Goal: Information Seeking & Learning: Learn about a topic

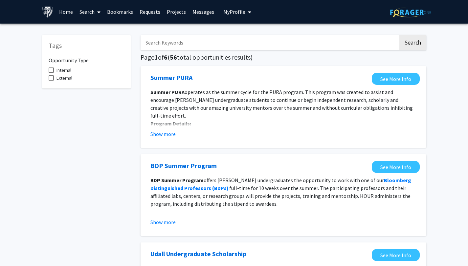
click at [218, 40] on input "Search Keywords" at bounding box center [269, 42] width 258 height 15
click at [399, 35] on button "Search" at bounding box center [412, 42] width 27 height 15
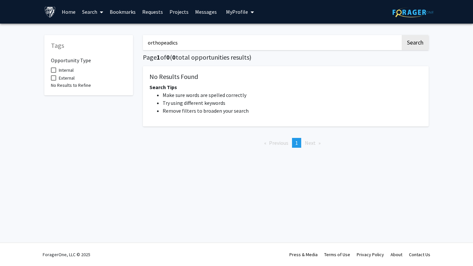
click at [188, 40] on input "orthopeadics" at bounding box center [272, 42] width 258 height 15
click at [167, 41] on input "orthopeadics" at bounding box center [272, 42] width 258 height 15
click at [402, 42] on button "Search" at bounding box center [414, 42] width 27 height 15
drag, startPoint x: 270, startPoint y: 46, endPoint x: 161, endPoint y: 43, distance: 109.0
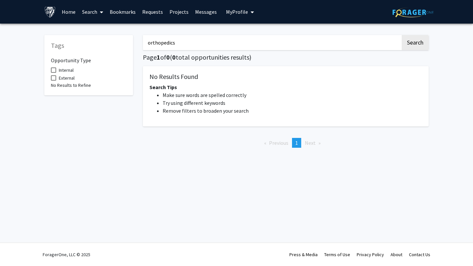
click at [161, 45] on input "orthopedics" at bounding box center [272, 42] width 258 height 15
type input "ortho"
click at [421, 40] on button "Search" at bounding box center [414, 42] width 27 height 15
drag, startPoint x: 184, startPoint y: 44, endPoint x: 116, endPoint y: 42, distance: 67.6
click at [116, 44] on div "Tags Opportunity Type Internal External No Results to Refine ortho Search Page …" at bounding box center [236, 91] width 394 height 125
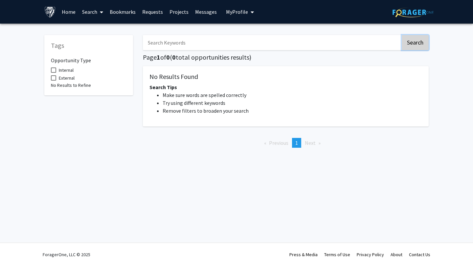
click at [424, 43] on button "Search" at bounding box center [414, 42] width 27 height 15
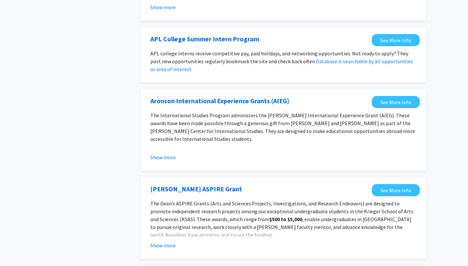
scroll to position [718, 0]
